Goal: Communication & Community: Connect with others

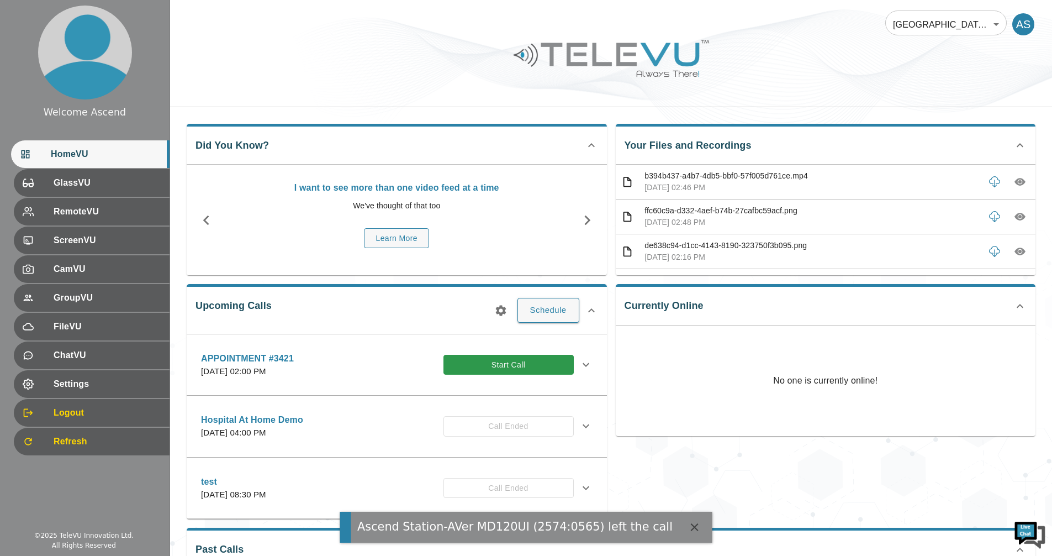
click at [518, 363] on button "Start Call" at bounding box center [509, 365] width 130 height 20
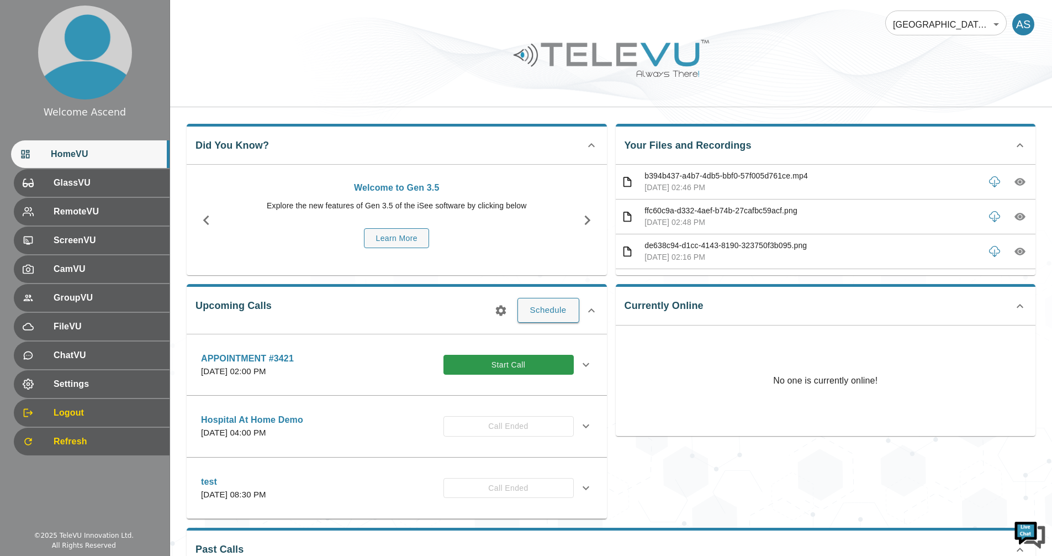
click at [536, 366] on button "Start Call" at bounding box center [509, 365] width 130 height 20
click at [521, 369] on button "Start Call" at bounding box center [509, 365] width 130 height 20
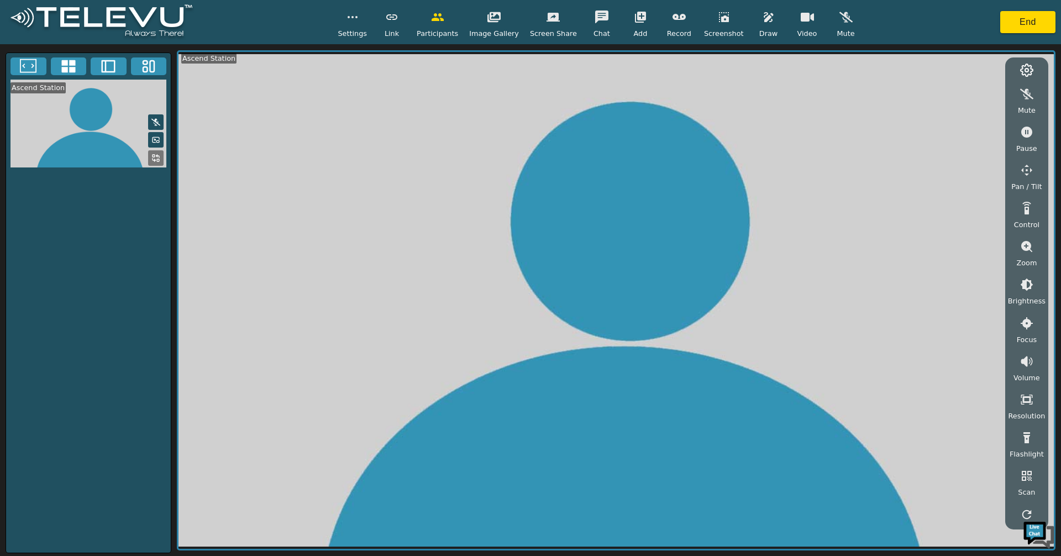
click at [1027, 176] on icon "button" at bounding box center [1026, 170] width 13 height 13
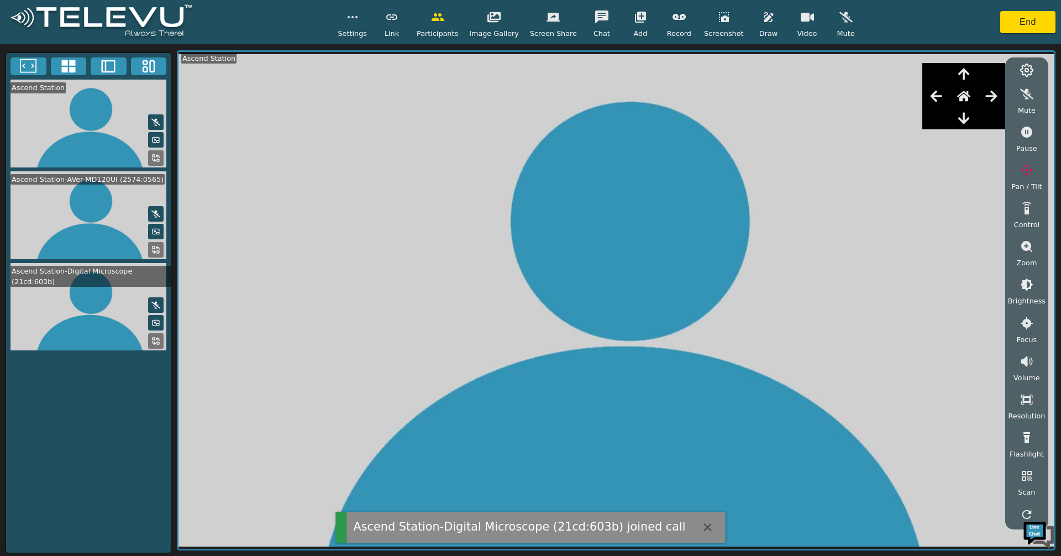
click at [935, 95] on icon "button" at bounding box center [936, 95] width 12 height 11
click at [939, 98] on icon "button" at bounding box center [935, 96] width 13 height 13
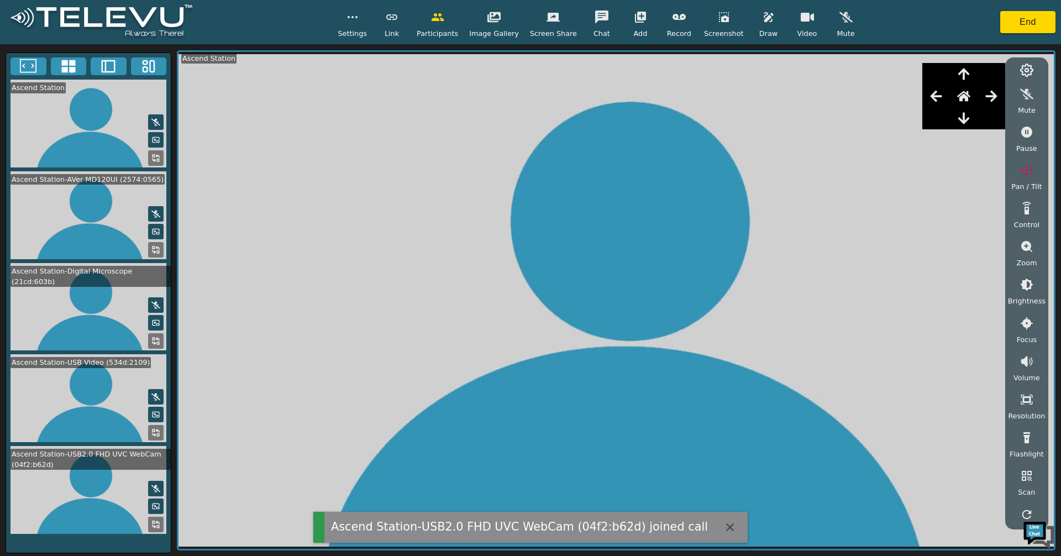
click at [931, 101] on icon "button" at bounding box center [935, 96] width 13 height 13
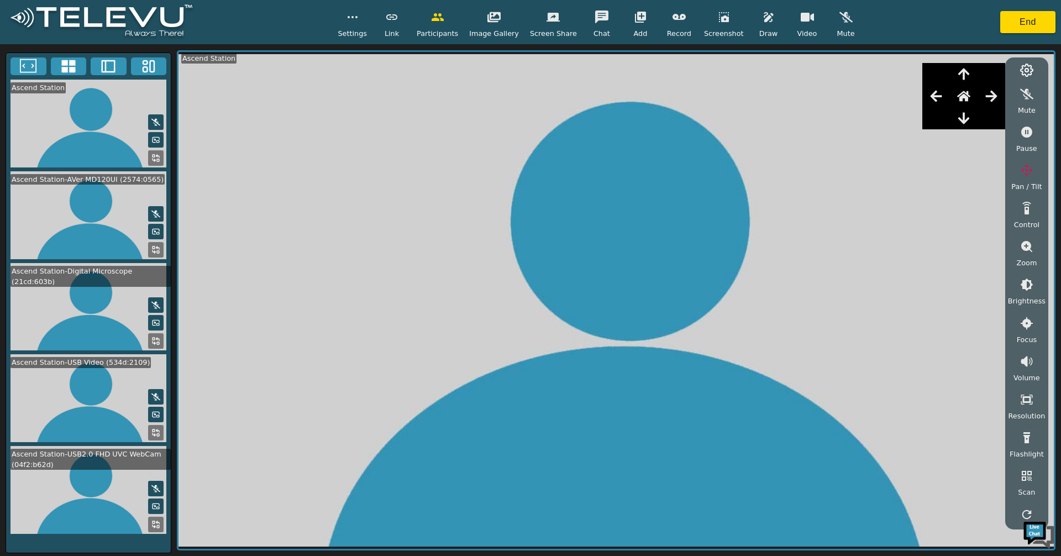
click at [938, 94] on icon "button" at bounding box center [935, 96] width 13 height 13
click at [935, 96] on icon "button" at bounding box center [936, 95] width 12 height 11
click at [942, 99] on icon "button" at bounding box center [935, 96] width 13 height 13
click at [938, 92] on icon "button" at bounding box center [936, 95] width 12 height 11
click at [940, 99] on icon "button" at bounding box center [935, 96] width 13 height 13
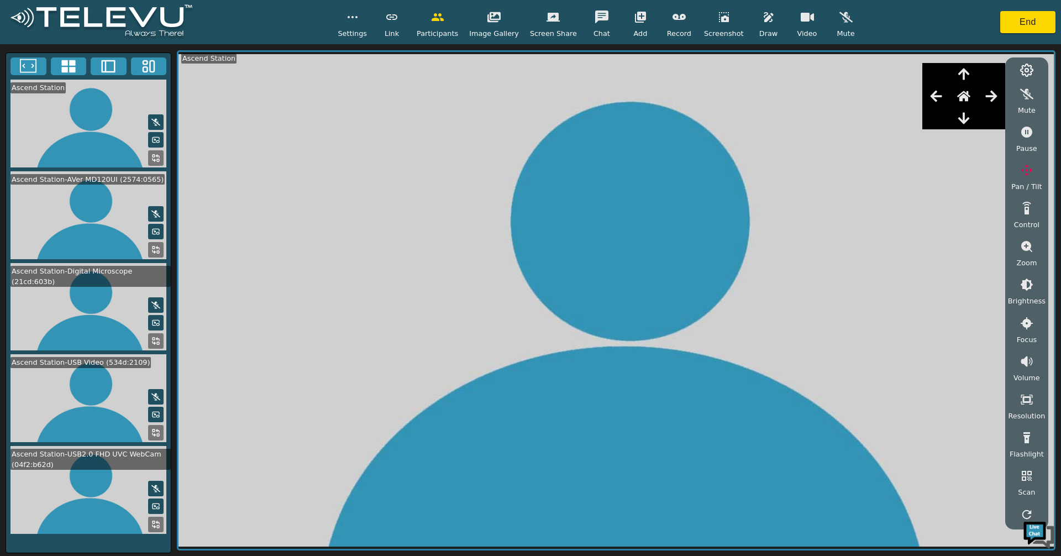
click at [938, 98] on icon "button" at bounding box center [935, 96] width 13 height 13
click at [939, 99] on icon "button" at bounding box center [935, 96] width 13 height 13
click at [939, 101] on icon "button" at bounding box center [935, 96] width 13 height 13
click at [940, 101] on icon "button" at bounding box center [935, 96] width 13 height 13
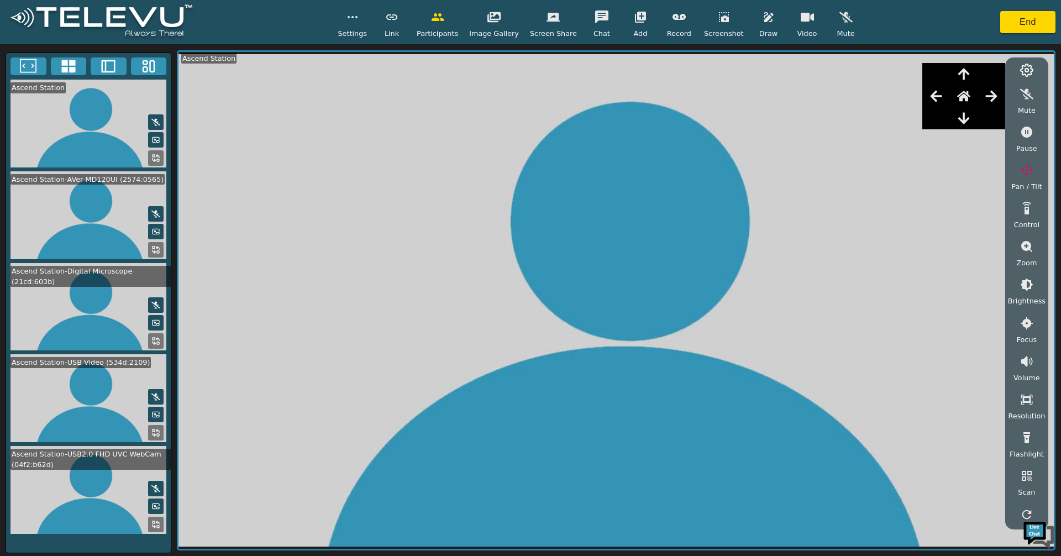
click at [939, 98] on icon "button" at bounding box center [935, 96] width 13 height 13
click at [975, 120] on button "button" at bounding box center [964, 118] width 28 height 22
click at [973, 117] on button "button" at bounding box center [964, 118] width 28 height 22
click at [972, 117] on button "button" at bounding box center [964, 118] width 28 height 22
click at [973, 121] on button "button" at bounding box center [964, 118] width 28 height 22
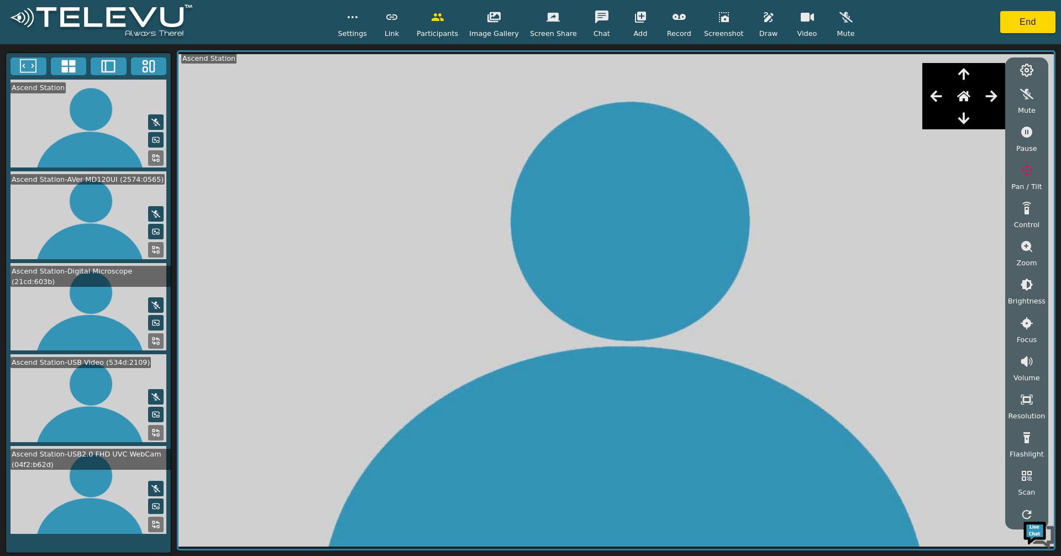
click at [975, 119] on button "button" at bounding box center [964, 118] width 28 height 22
click at [946, 94] on button "button" at bounding box center [936, 96] width 28 height 22
click at [77, 215] on video at bounding box center [88, 215] width 165 height 88
click at [943, 101] on icon "button" at bounding box center [935, 96] width 13 height 13
click at [943, 99] on icon "button" at bounding box center [935, 96] width 13 height 13
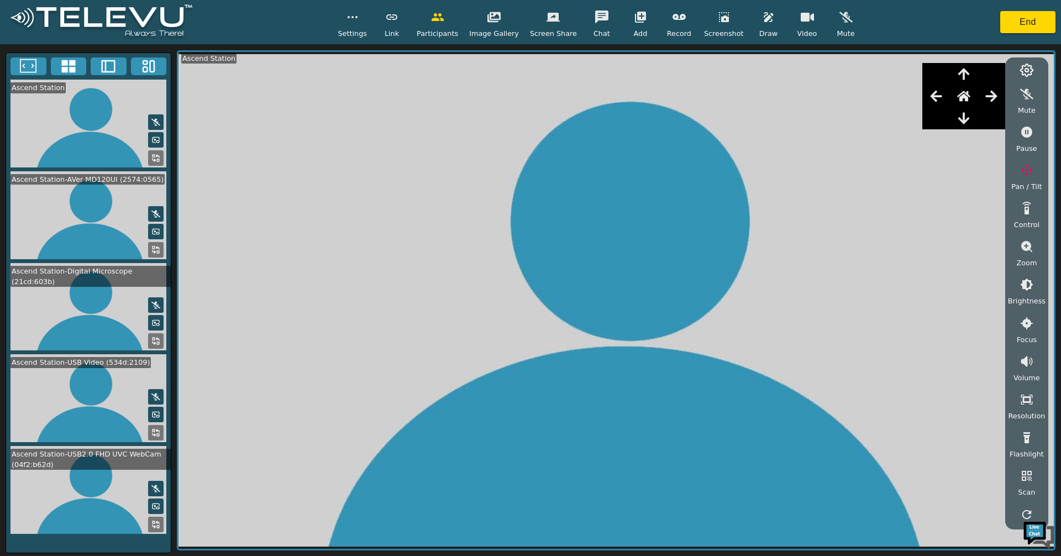
click at [943, 97] on icon "button" at bounding box center [935, 96] width 13 height 13
click at [943, 98] on icon "button" at bounding box center [935, 96] width 13 height 13
click at [943, 97] on icon "button" at bounding box center [935, 96] width 13 height 13
click at [941, 97] on icon "button" at bounding box center [936, 95] width 12 height 11
click at [945, 93] on button "button" at bounding box center [936, 96] width 28 height 22
